Goal: Information Seeking & Learning: Learn about a topic

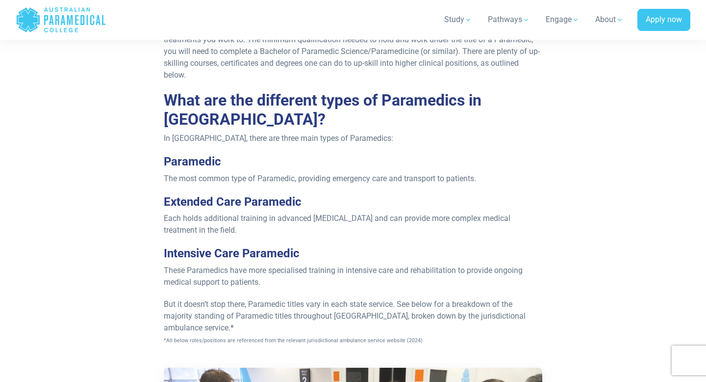
scroll to position [972, 0]
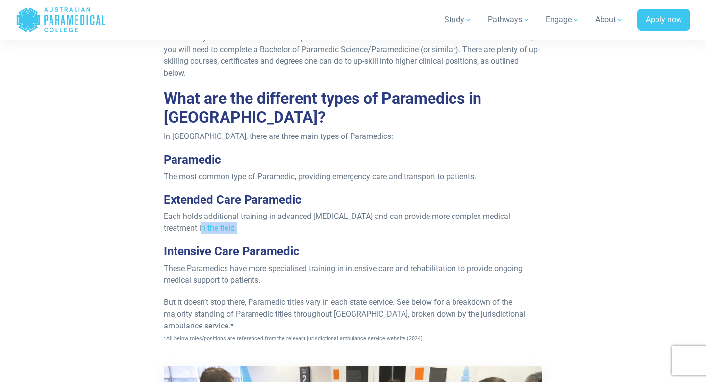
drag, startPoint x: 159, startPoint y: 211, endPoint x: 187, endPoint y: 224, distance: 30.7
click at [219, 244] on strong "Intensive Care Paramedic" at bounding box center [232, 251] width 136 height 14
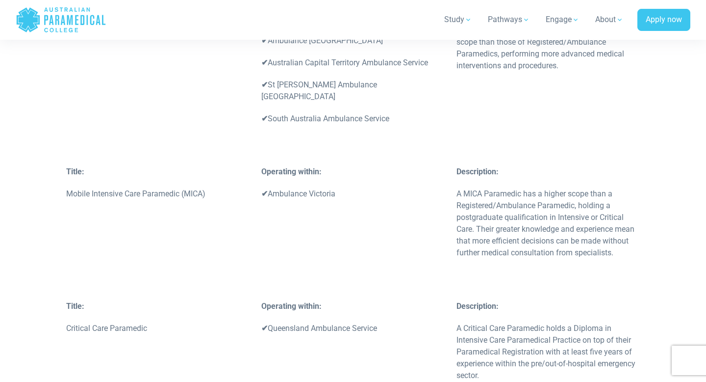
scroll to position [2880, 0]
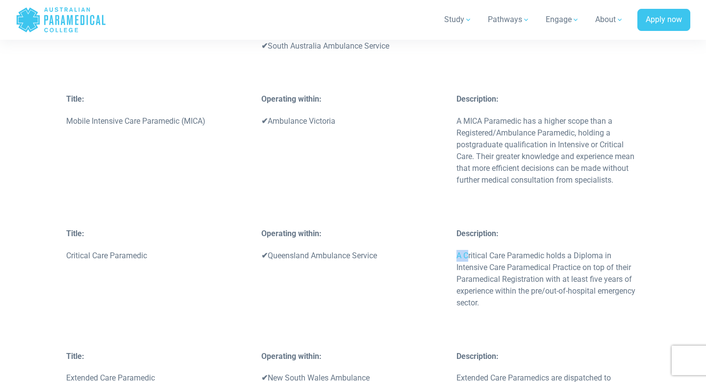
drag, startPoint x: 458, startPoint y: 161, endPoint x: 468, endPoint y: 162, distance: 9.9
click at [468, 250] on p "A Critical Care Paramedic holds a Diploma in Intensive Care Paramedical Practic…" at bounding box center [548, 279] width 183 height 59
click at [490, 250] on p "A Critical Care Paramedic holds a Diploma in Intensive Care Paramedical Practic…" at bounding box center [548, 279] width 183 height 59
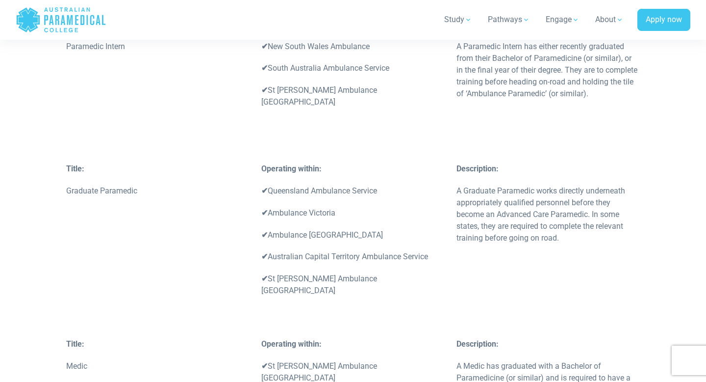
scroll to position [1529, 0]
